Goal: Information Seeking & Learning: Learn about a topic

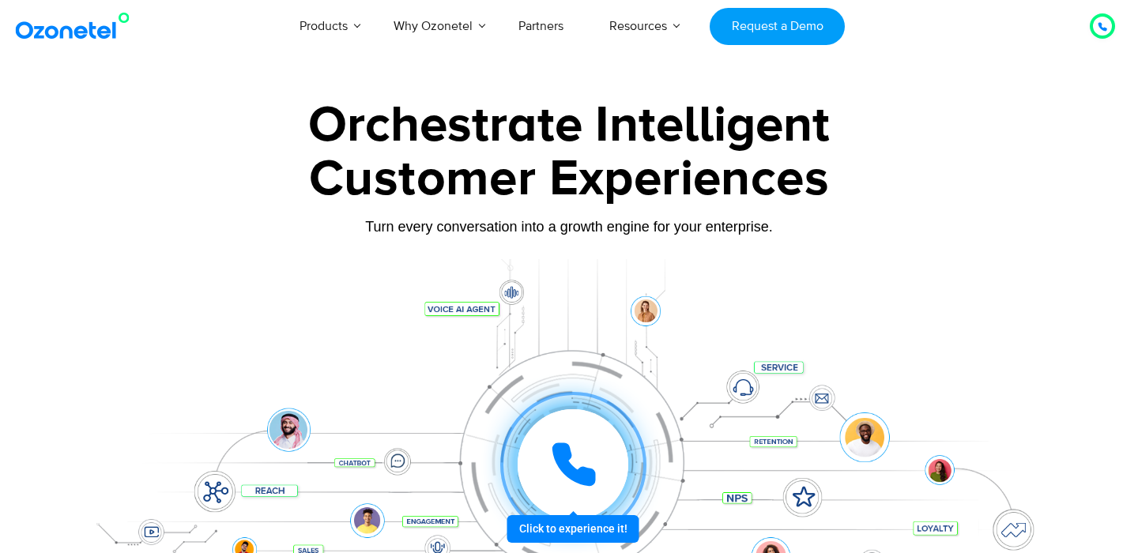
click at [462, 167] on div "Customer Experiences" at bounding box center [569, 179] width 988 height 76
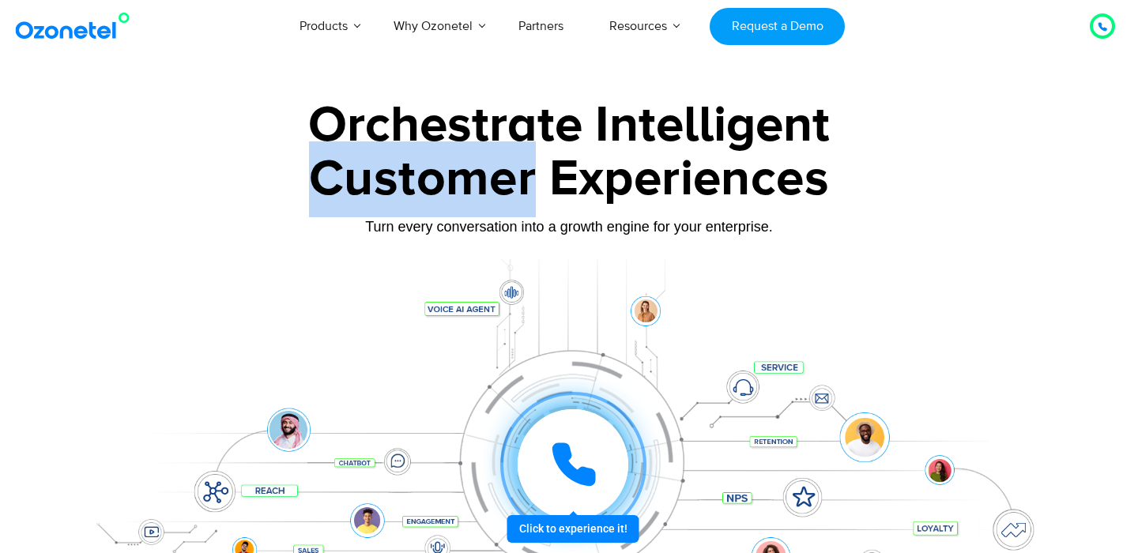
click at [462, 167] on div "Customer Experiences" at bounding box center [569, 179] width 988 height 76
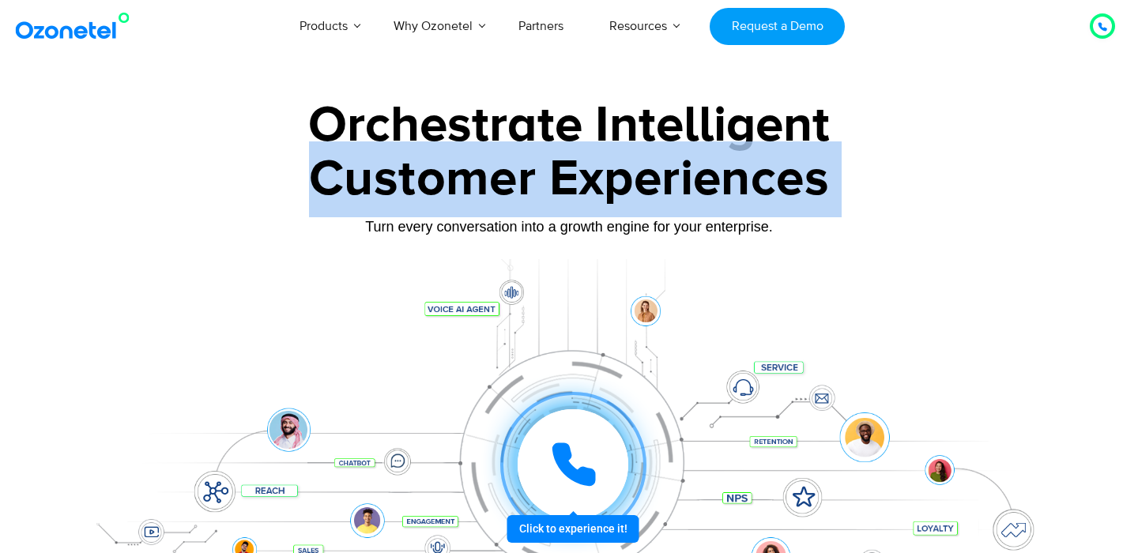
click at [462, 167] on div "Customer Experiences" at bounding box center [569, 179] width 988 height 76
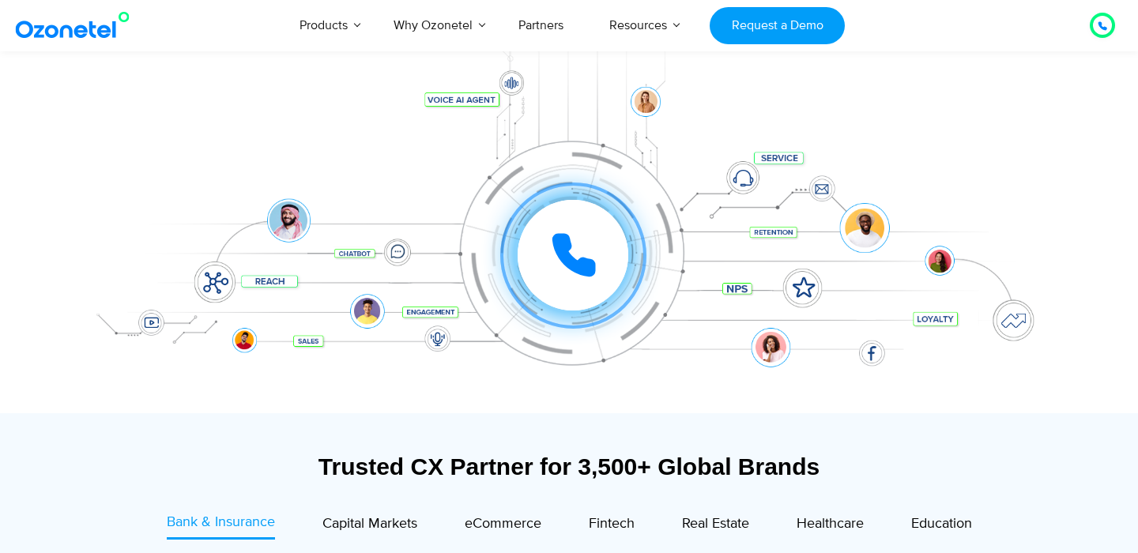
scroll to position [210, 0]
click at [395, 269] on div "Click to experience it! Call in progress... 1 2 3 4 5 6 7 8 9 # 0" at bounding box center [569, 222] width 988 height 269
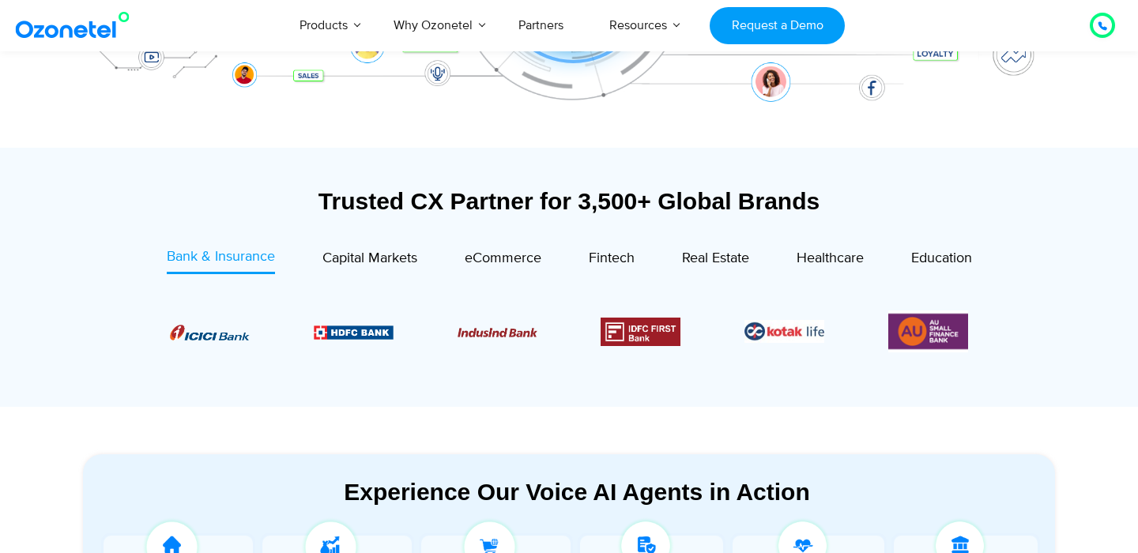
scroll to position [477, 0]
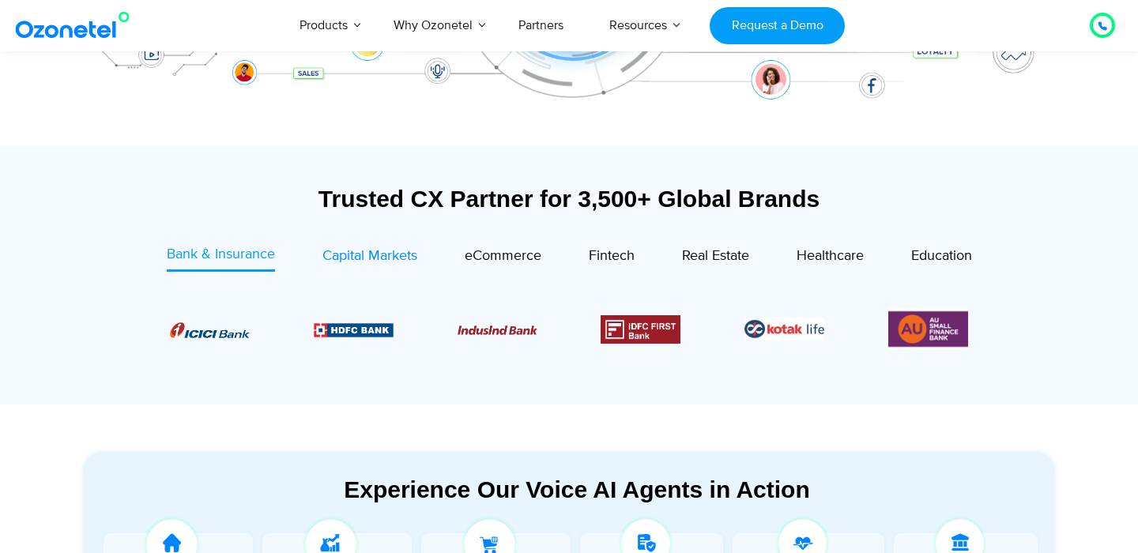
click at [375, 265] on div "Capital Markets" at bounding box center [369, 256] width 95 height 21
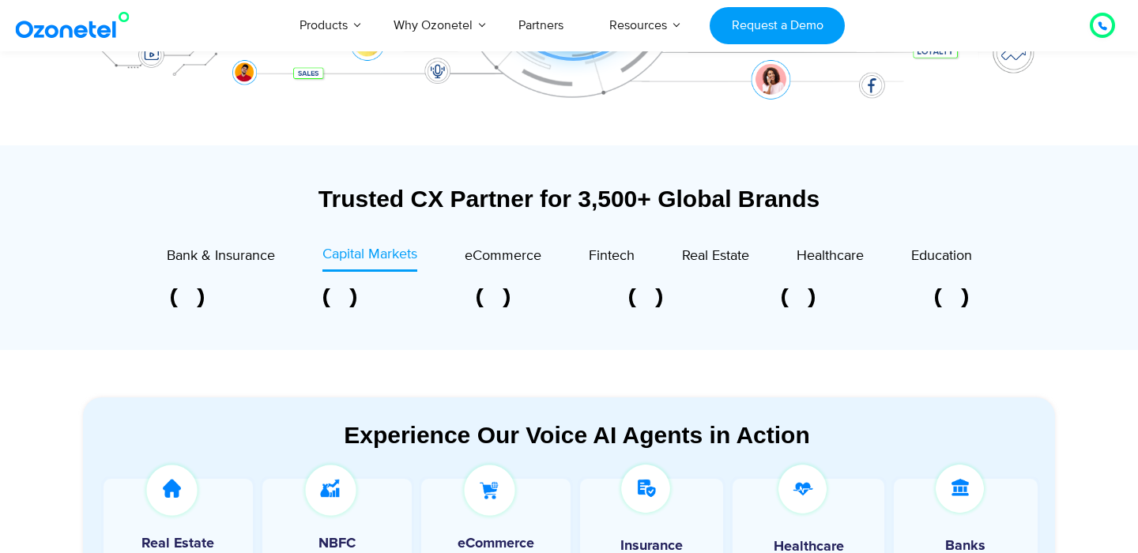
click at [496, 243] on div "Trusted CX Partner for 3,500+ Global Brands Bank & Insurance Capital Markets" at bounding box center [569, 263] width 972 height 157
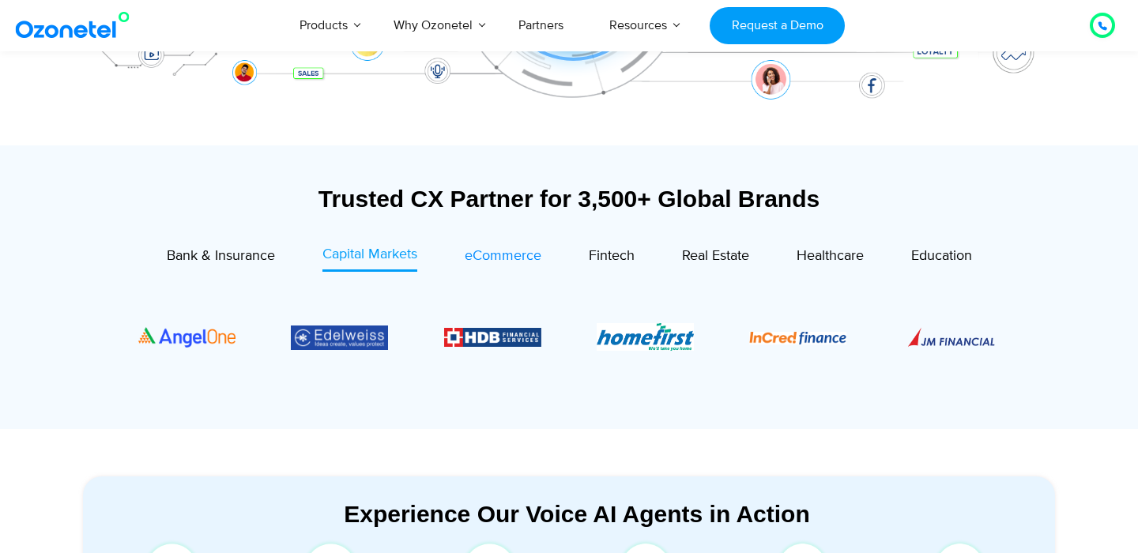
click at [496, 258] on span "eCommerce" at bounding box center [503, 255] width 77 height 17
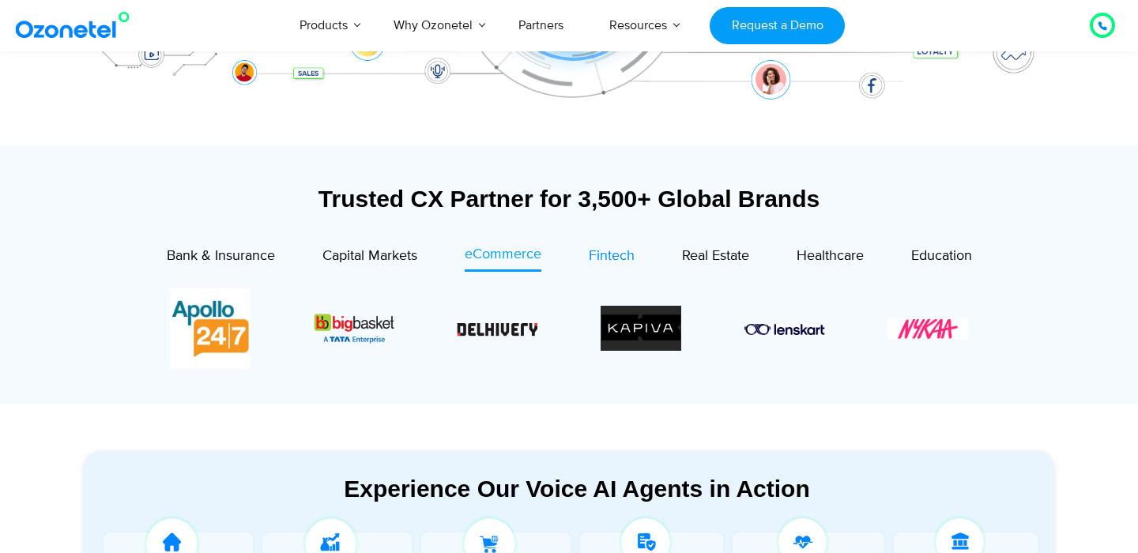
click at [617, 263] on span "Fintech" at bounding box center [612, 255] width 46 height 17
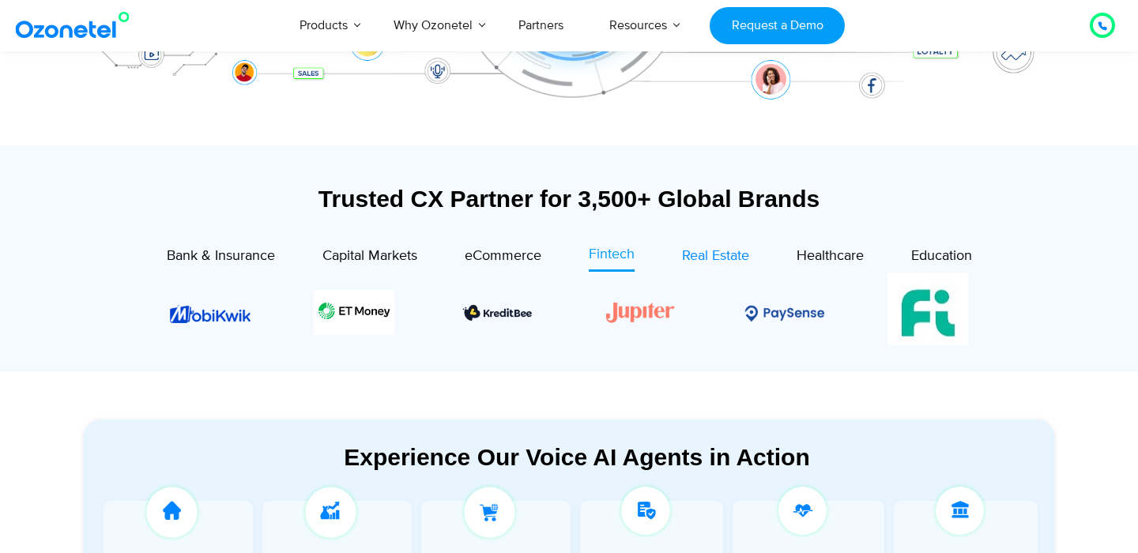
click at [713, 262] on span "Real Estate" at bounding box center [715, 255] width 67 height 17
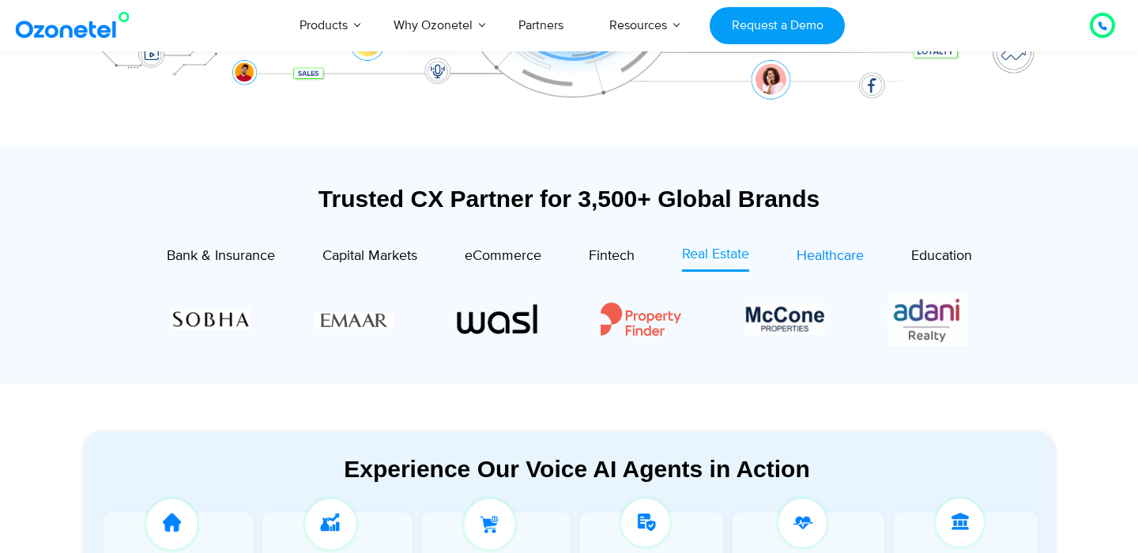
click at [840, 261] on span "Healthcare" at bounding box center [829, 255] width 67 height 17
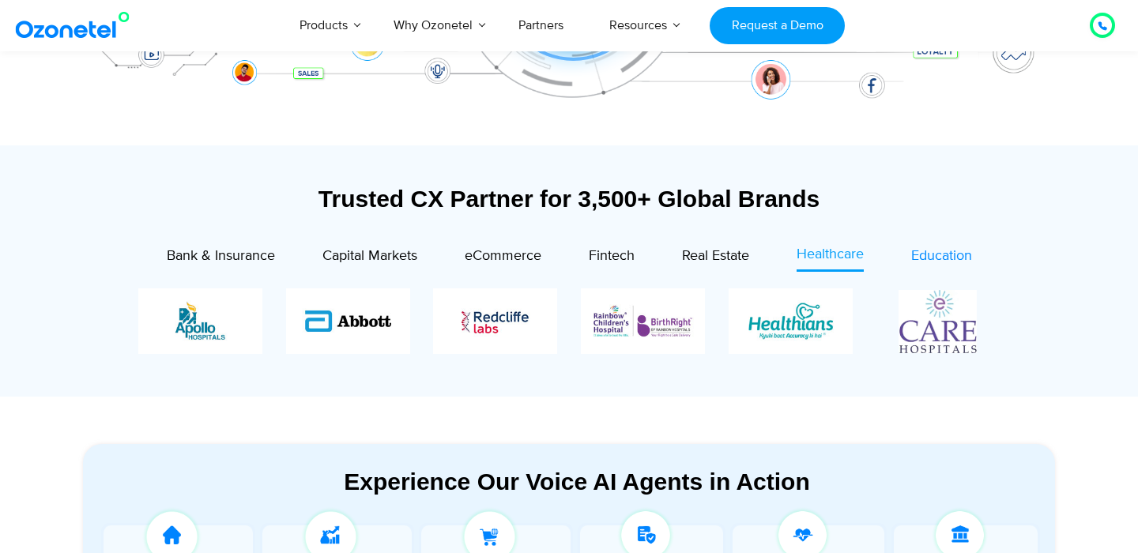
click at [941, 253] on span "Education" at bounding box center [941, 255] width 61 height 17
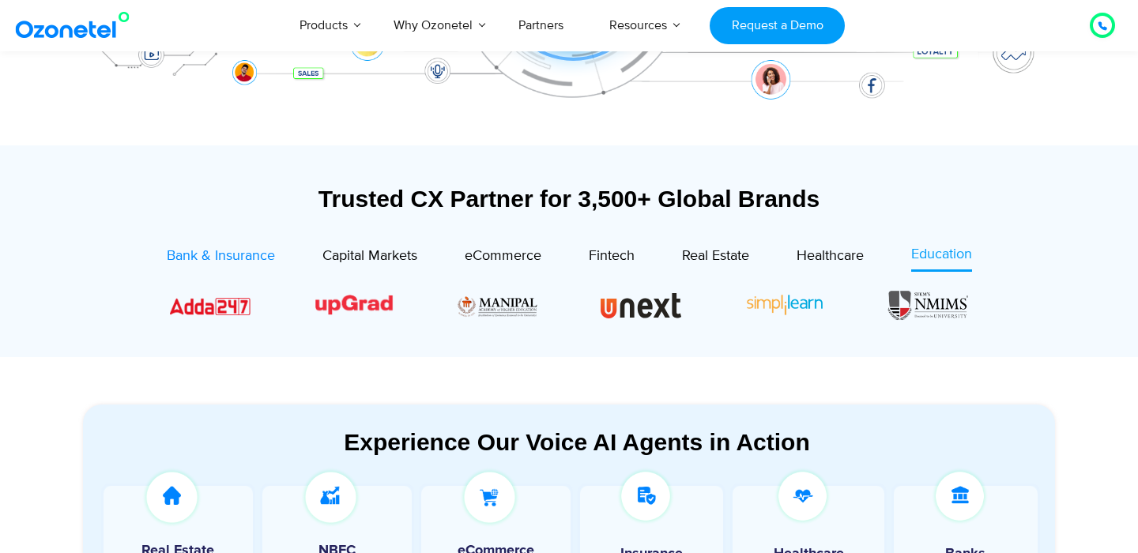
click at [220, 263] on span "Bank & Insurance" at bounding box center [221, 255] width 108 height 17
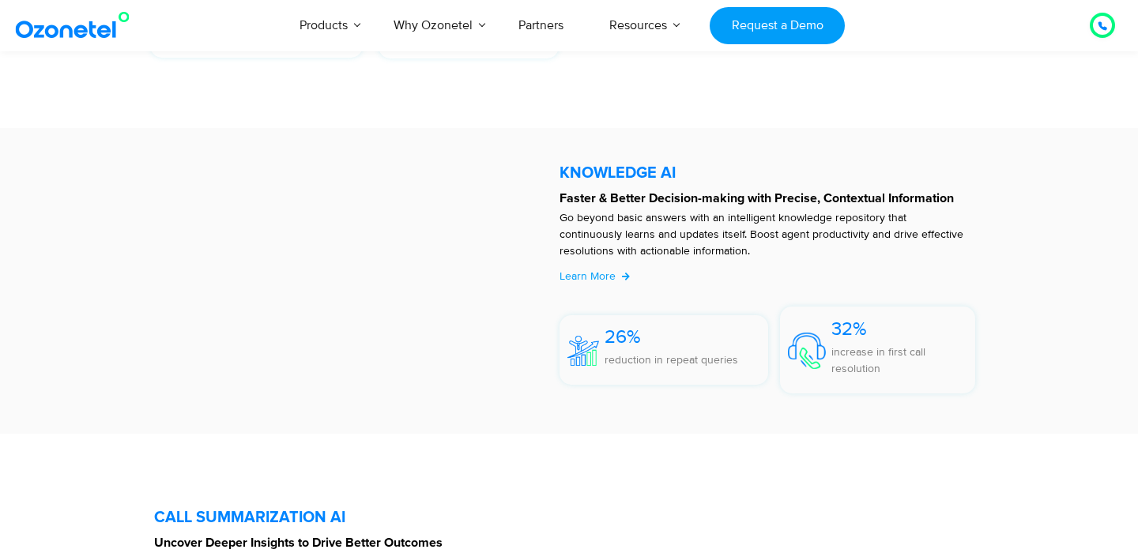
scroll to position [3268, 0]
